Goal: Use online tool/utility: Use online tool/utility

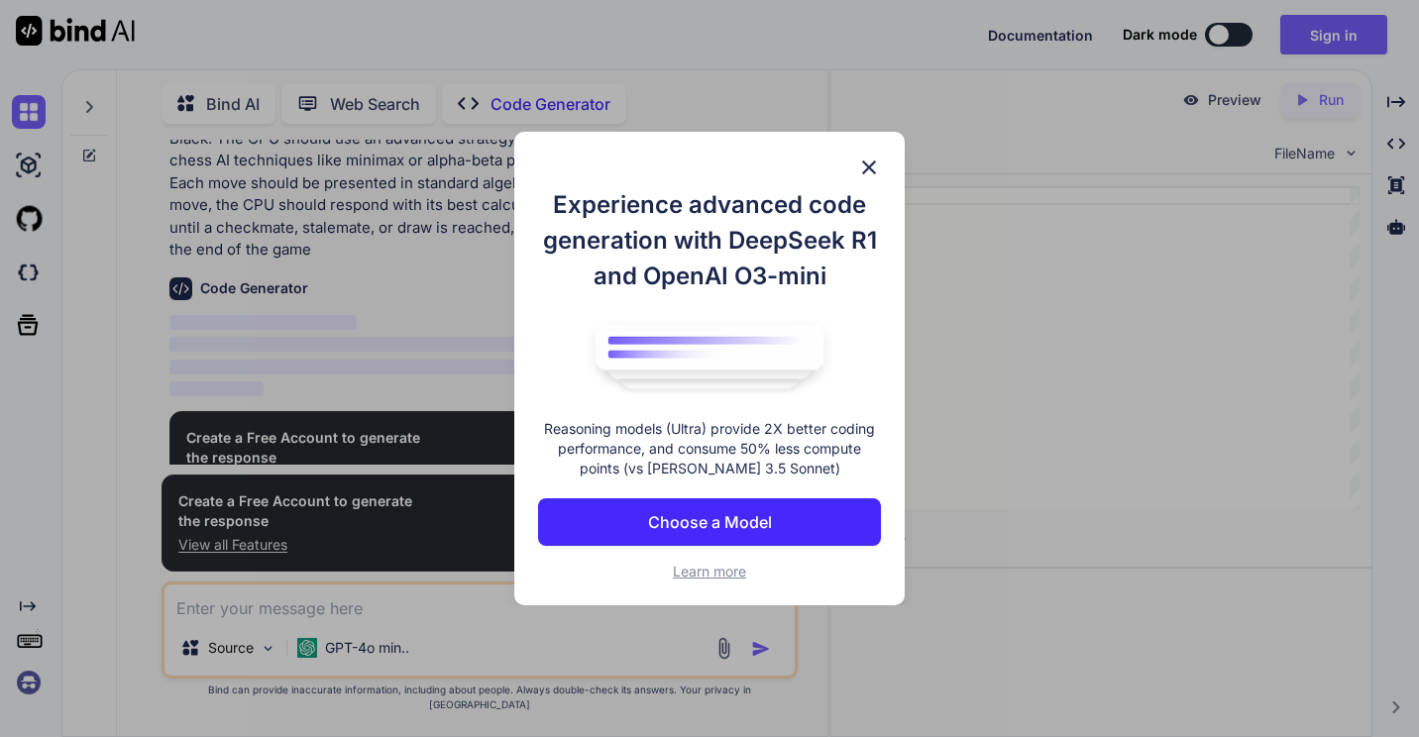
scroll to position [120, 0]
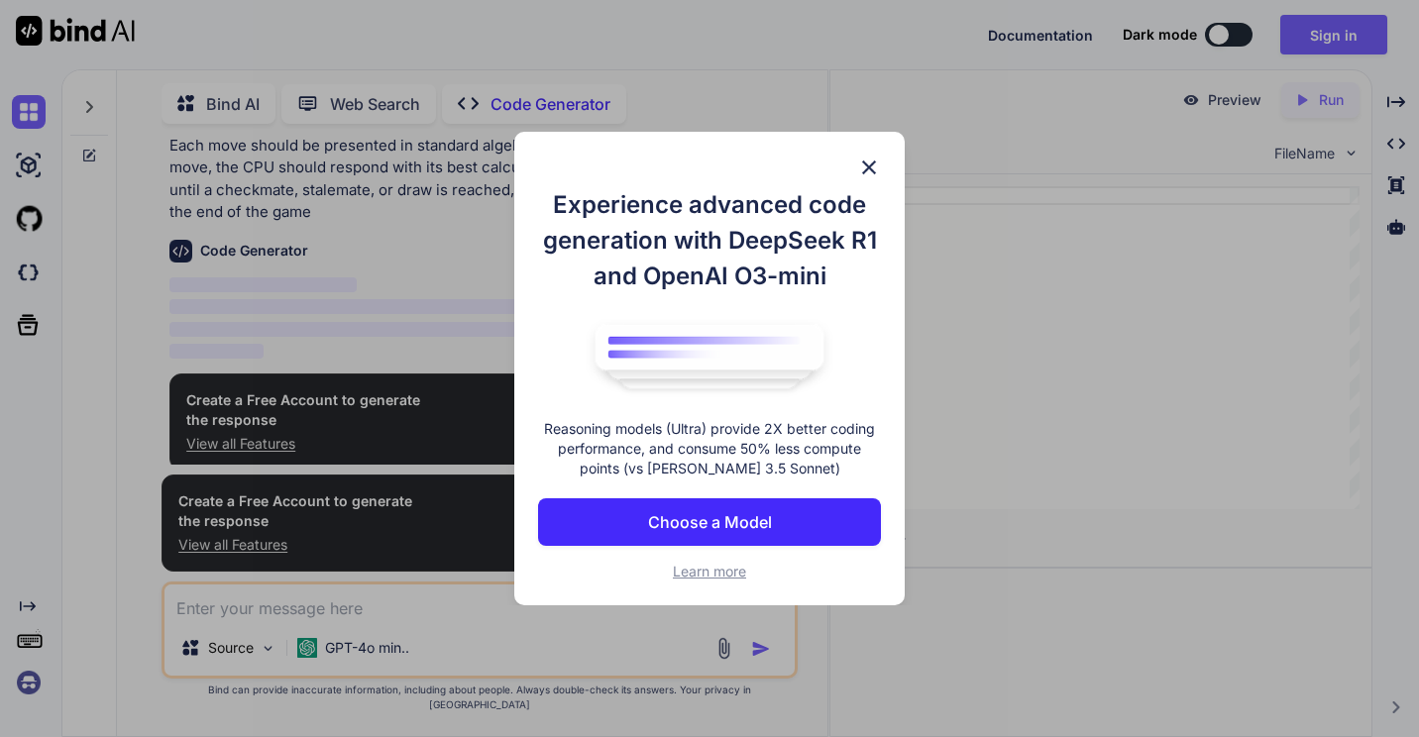
type textarea "x"
click at [868, 176] on img at bounding box center [869, 168] width 24 height 24
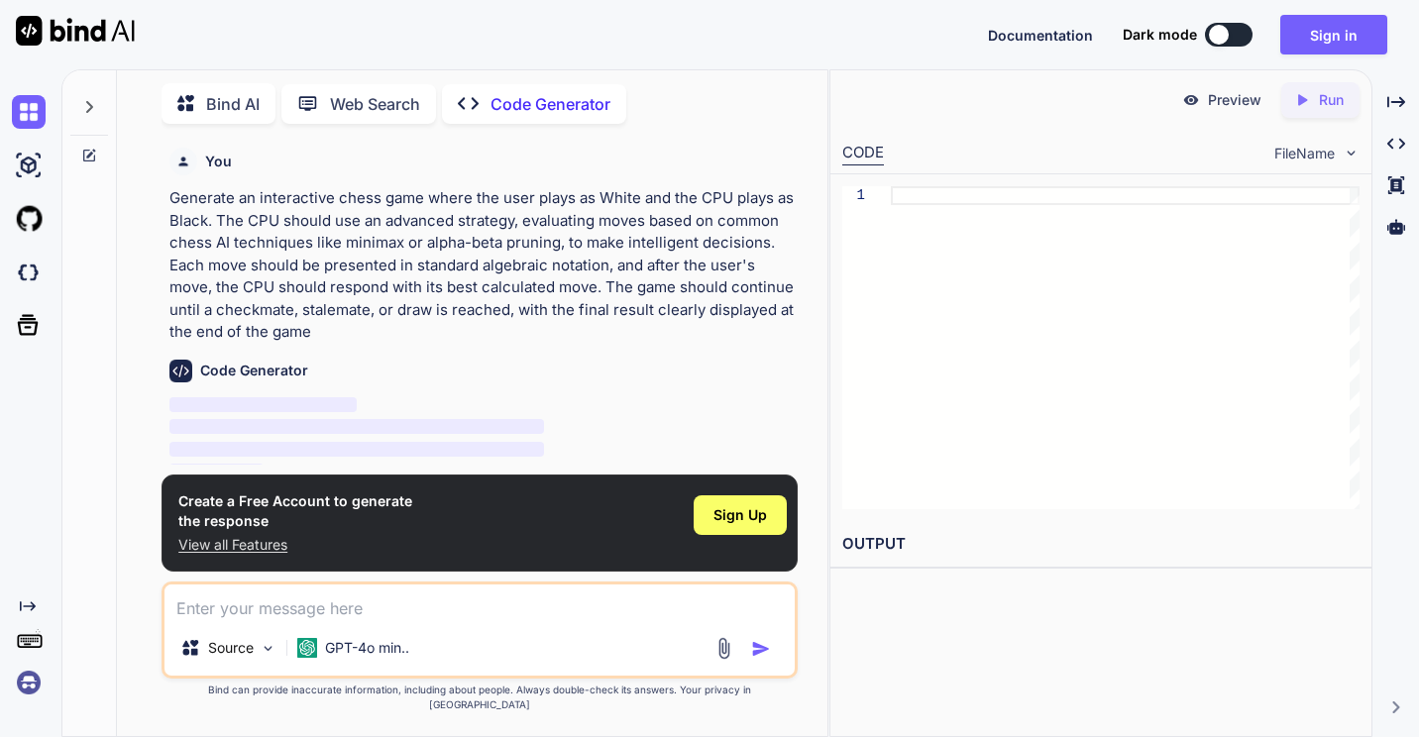
click at [177, 366] on img at bounding box center [180, 371] width 23 height 23
click at [268, 222] on p "Generate an interactive chess game where the user plays as White and the CPU pl…" at bounding box center [481, 265] width 624 height 157
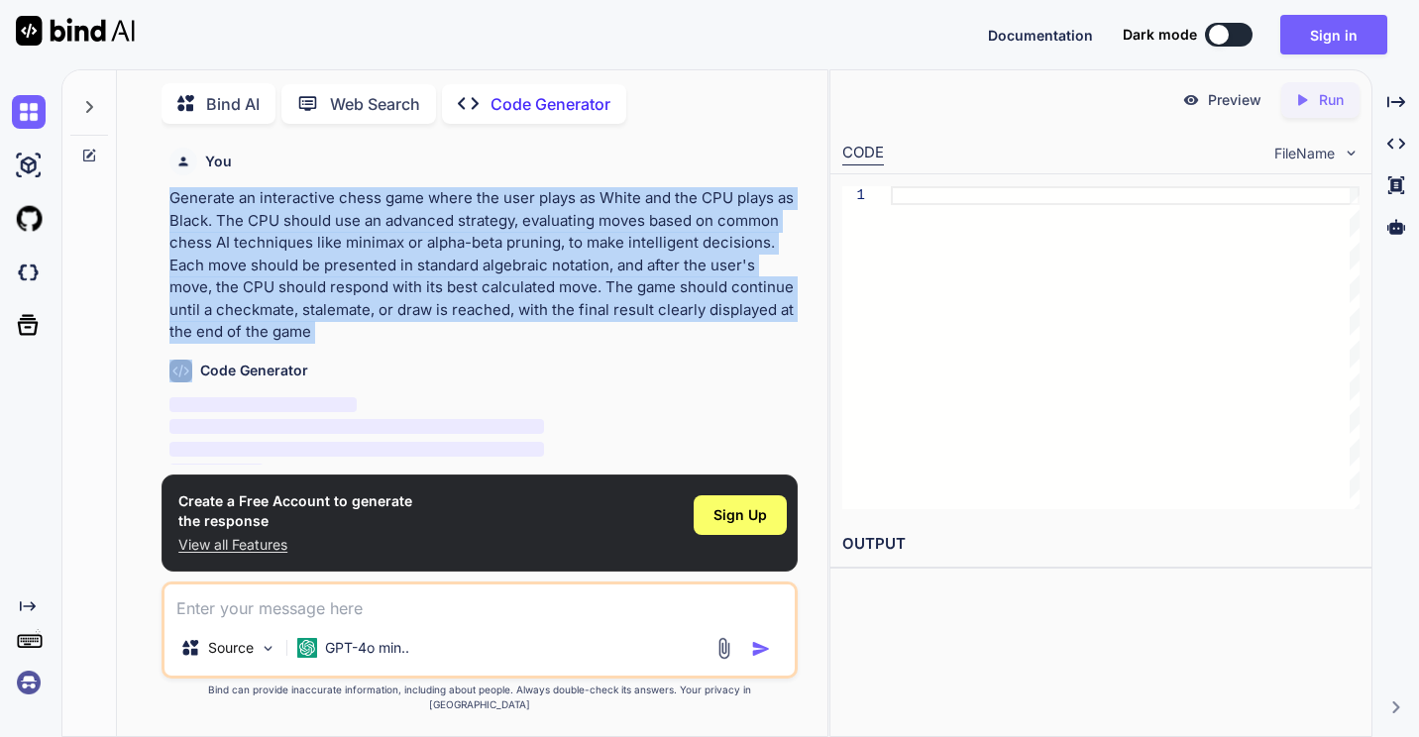
click at [268, 222] on p "Generate an interactive chess game where the user plays as White and the CPU pl…" at bounding box center [481, 265] width 624 height 157
copy p "Generate an interactive chess game where the user plays as White and the CPU pl…"
